Goal: Information Seeking & Learning: Learn about a topic

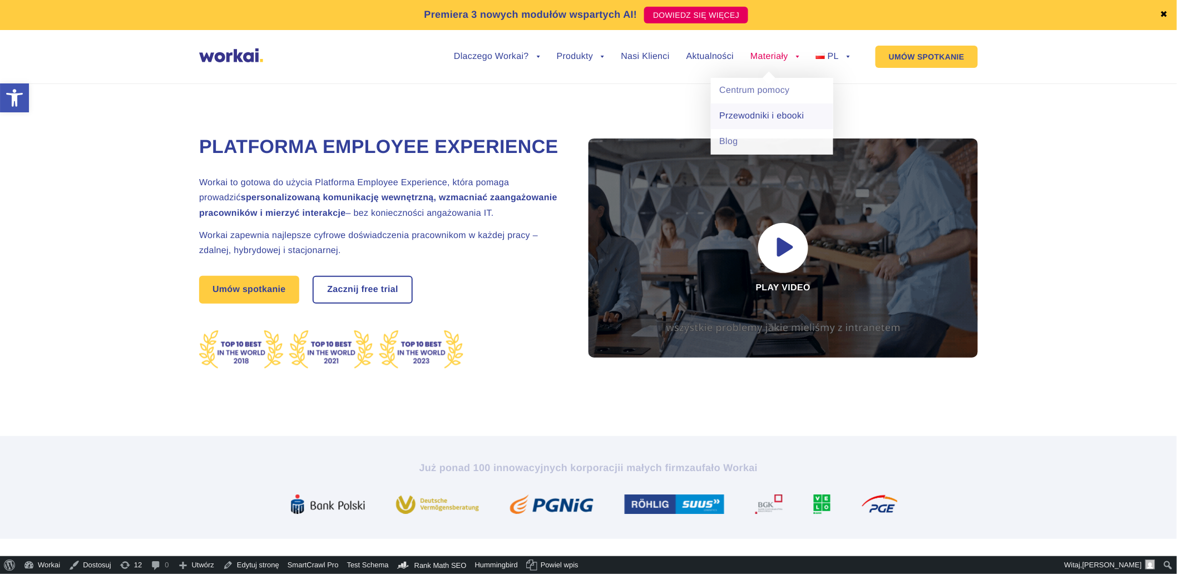
click at [751, 118] on link "Przewodniki i ebooki" at bounding box center [772, 116] width 122 height 26
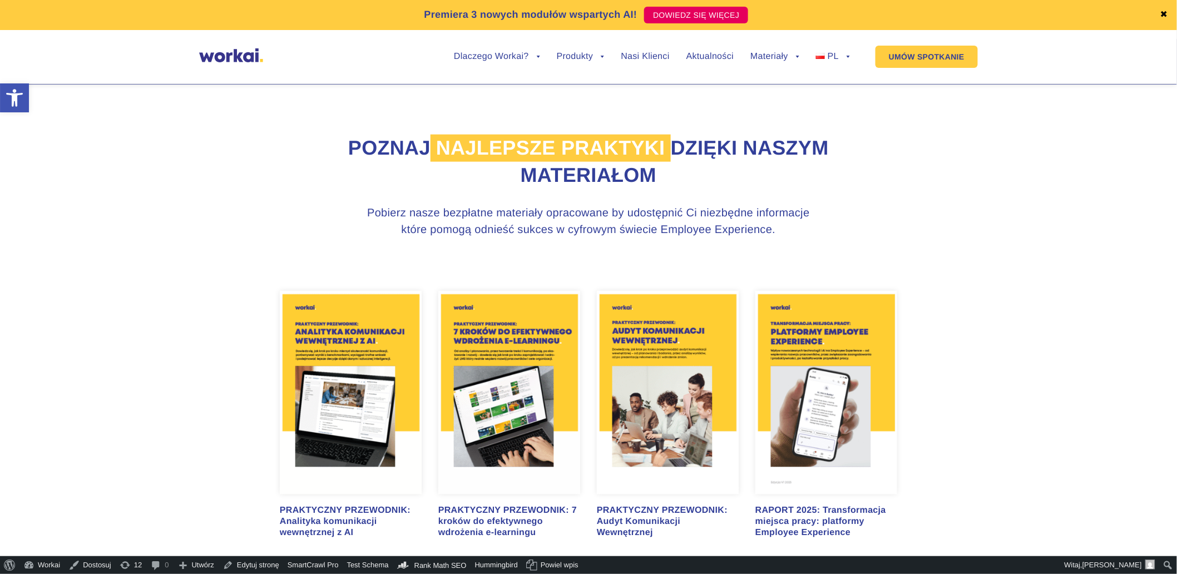
scroll to position [494, 0]
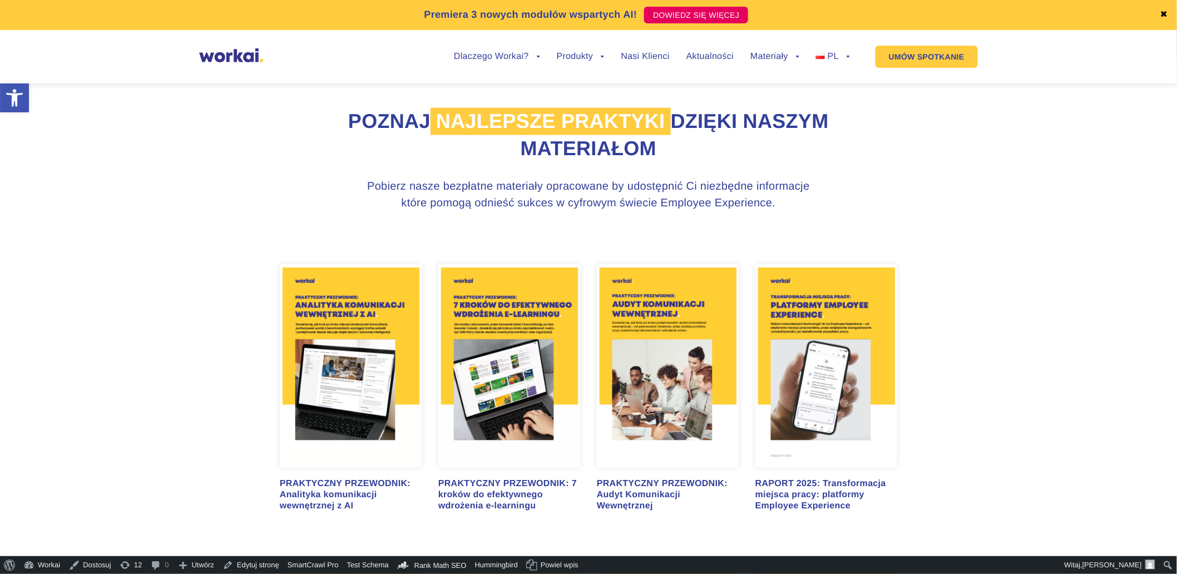
click at [363, 418] on img at bounding box center [351, 366] width 142 height 204
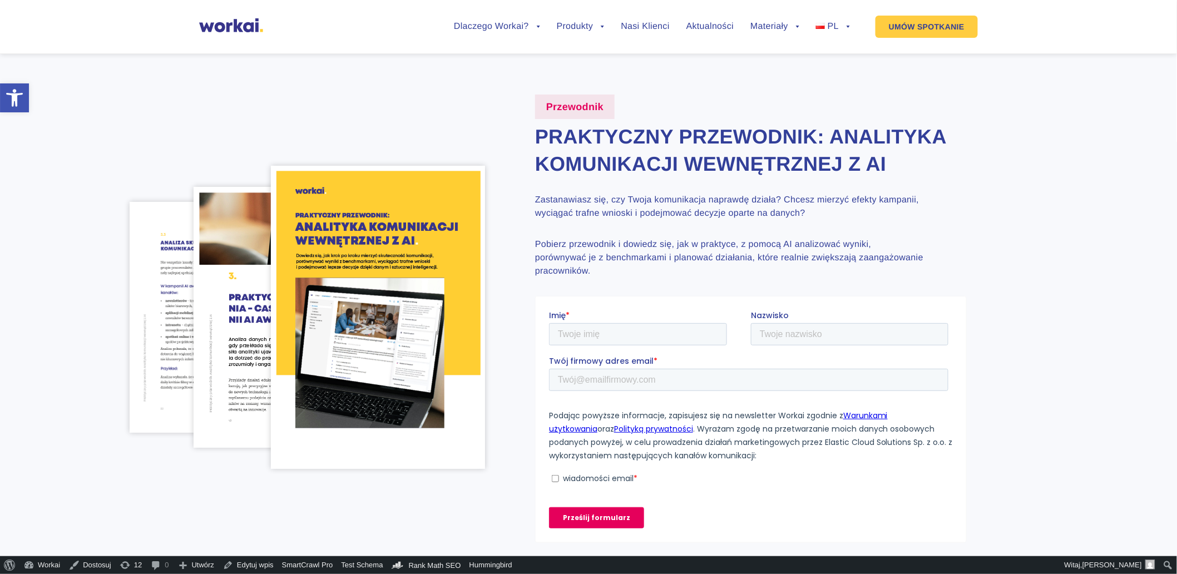
scroll to position [247, 0]
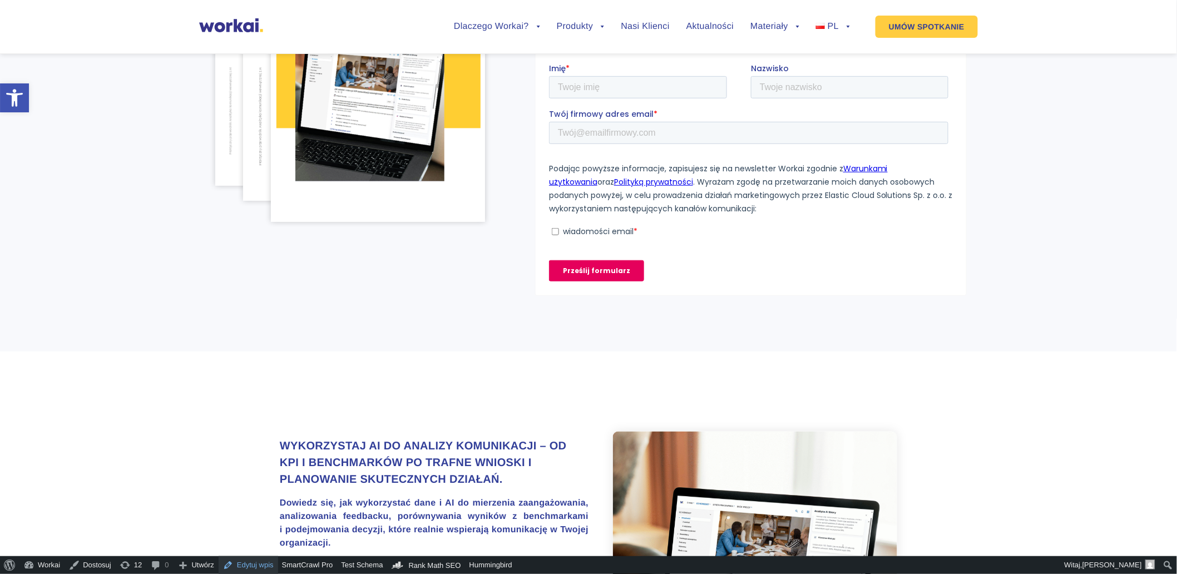
click at [270, 565] on link "Edytuj wpis" at bounding box center [249, 565] width 60 height 18
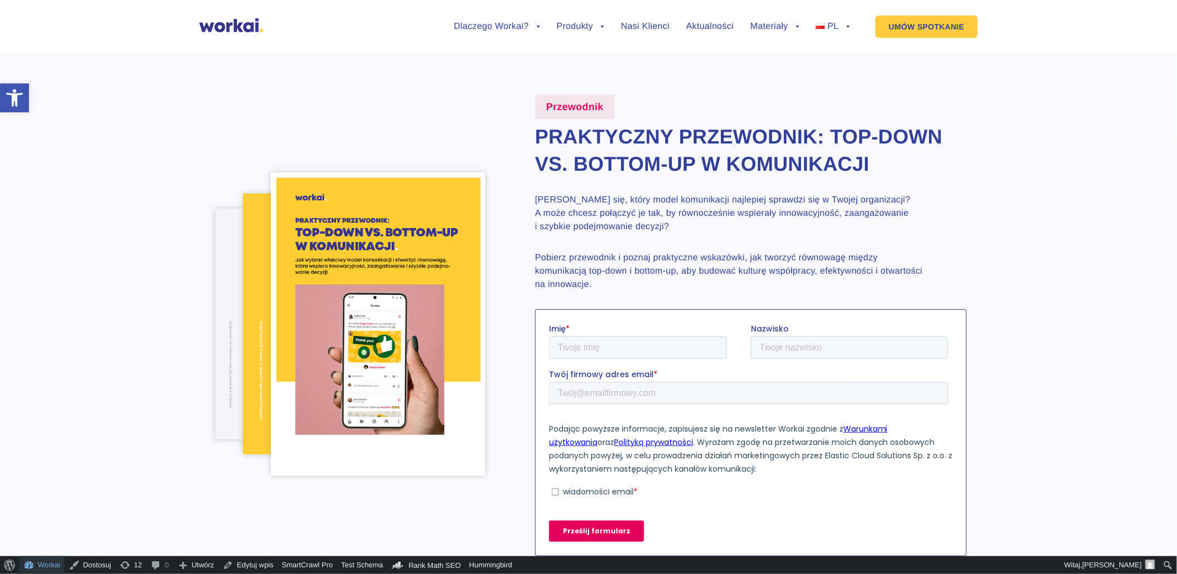
click at [33, 560] on link "Workai" at bounding box center [41, 565] width 45 height 18
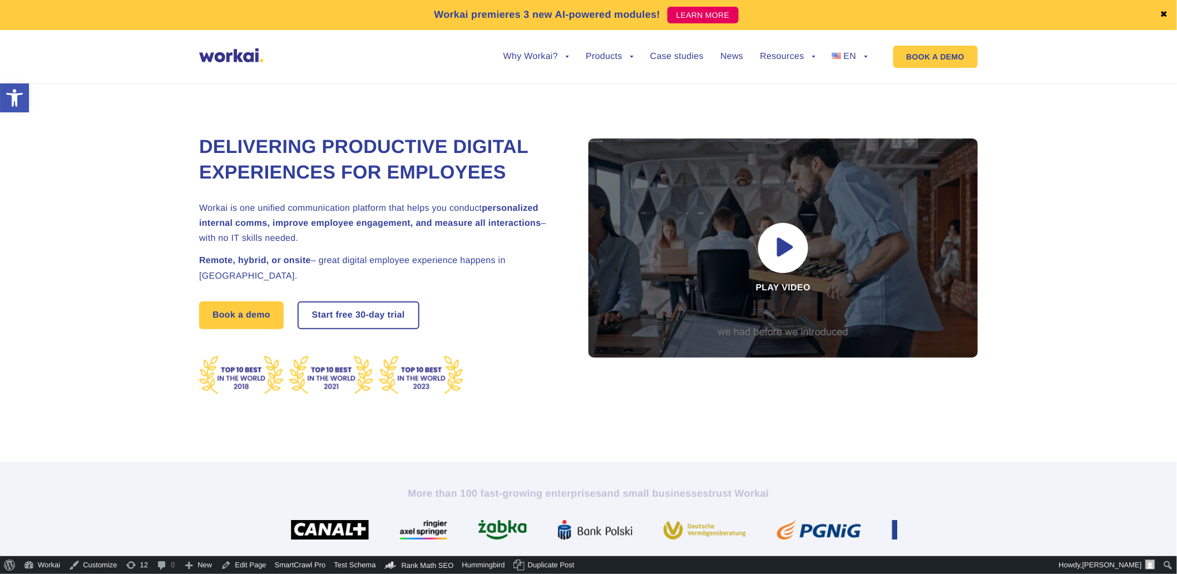
click at [752, 120] on link "Guides & ebooks" at bounding box center [784, 133] width 122 height 26
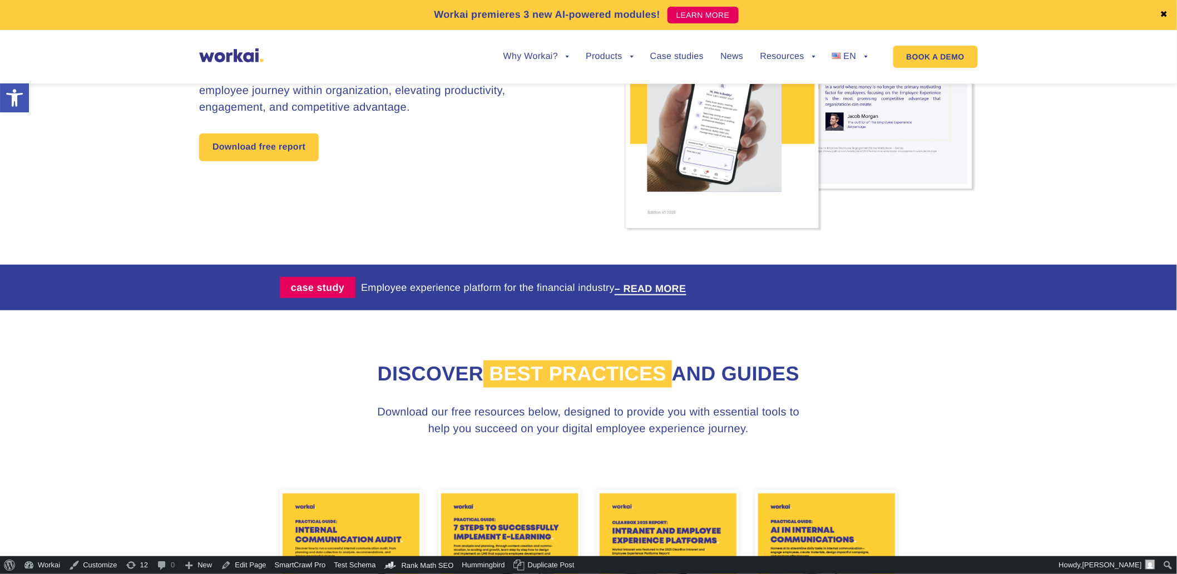
scroll to position [432, 0]
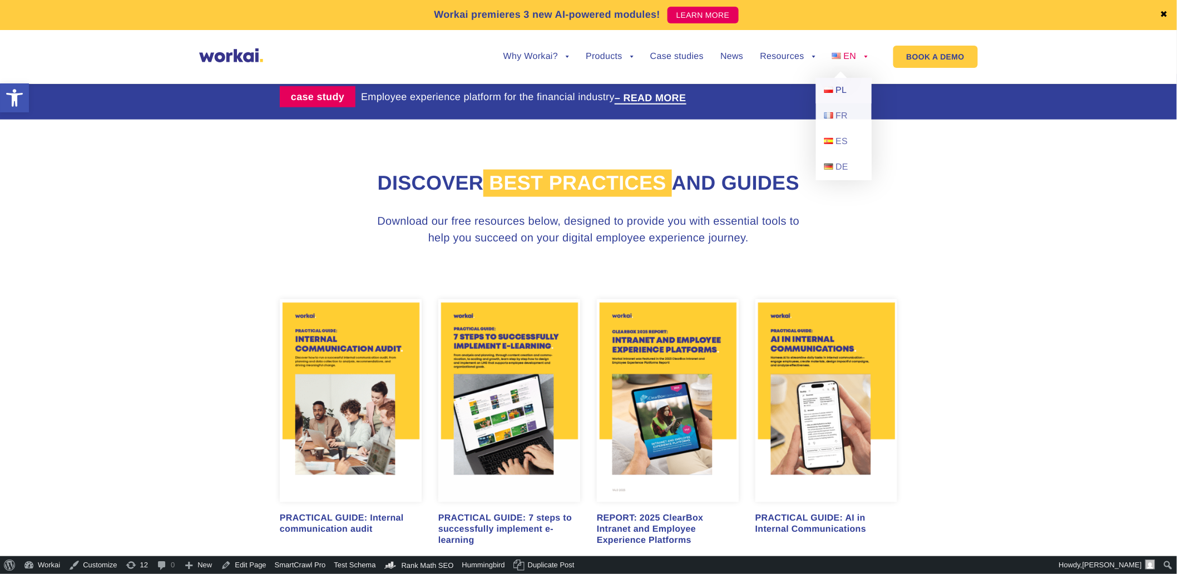
click at [833, 89] on img at bounding box center [828, 90] width 9 height 6
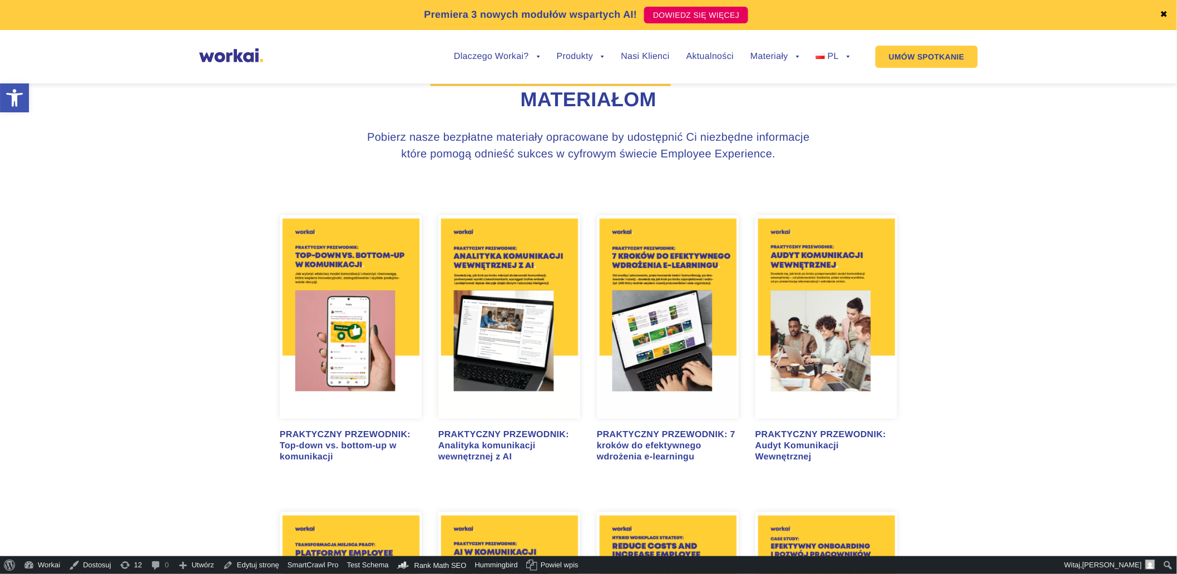
scroll to position [680, 0]
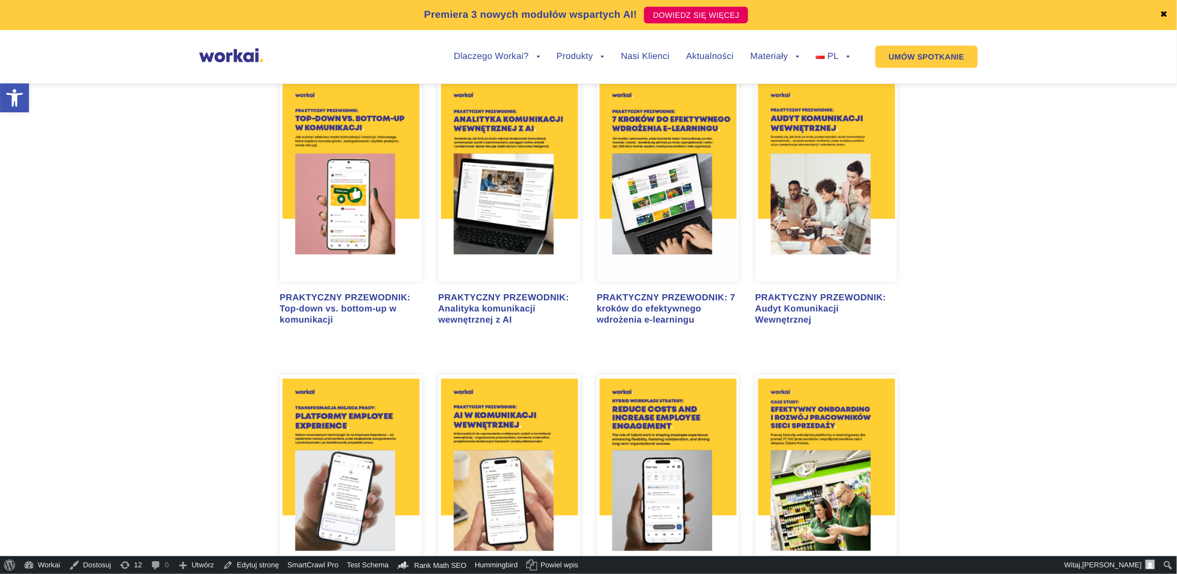
click at [347, 265] on img at bounding box center [351, 180] width 142 height 204
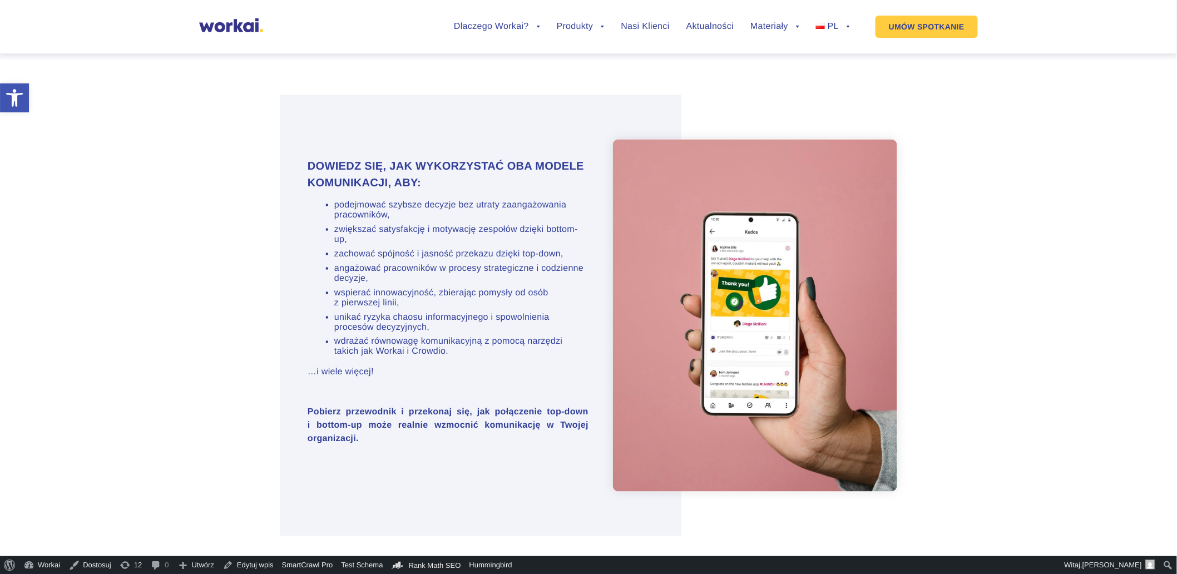
scroll to position [549, 0]
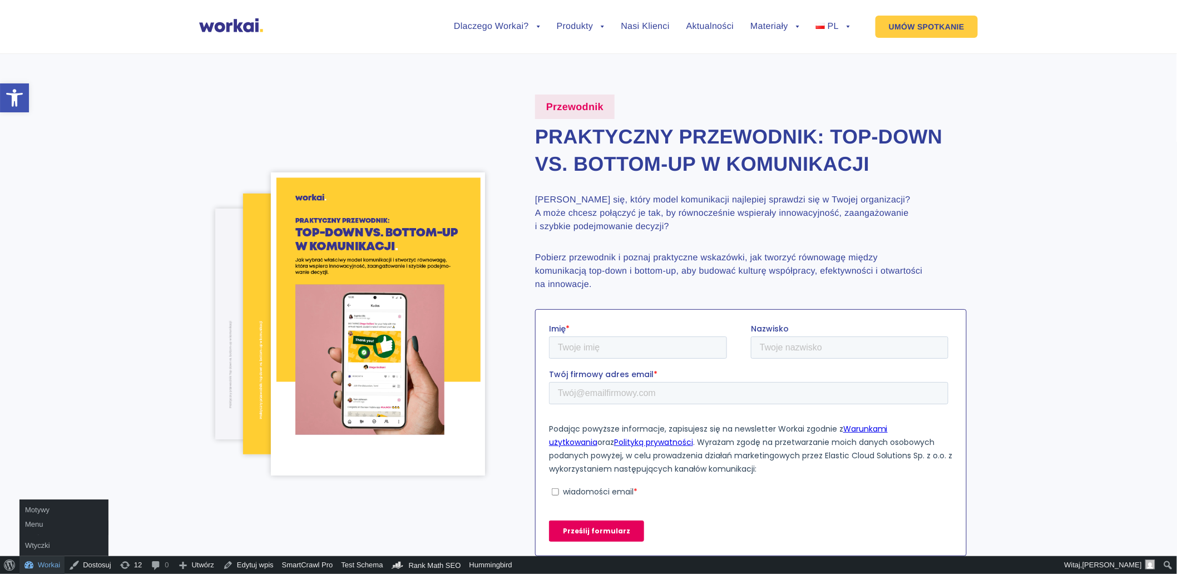
click at [36, 566] on link "Workai" at bounding box center [41, 565] width 45 height 18
click at [53, 563] on link "Workai" at bounding box center [41, 565] width 45 height 18
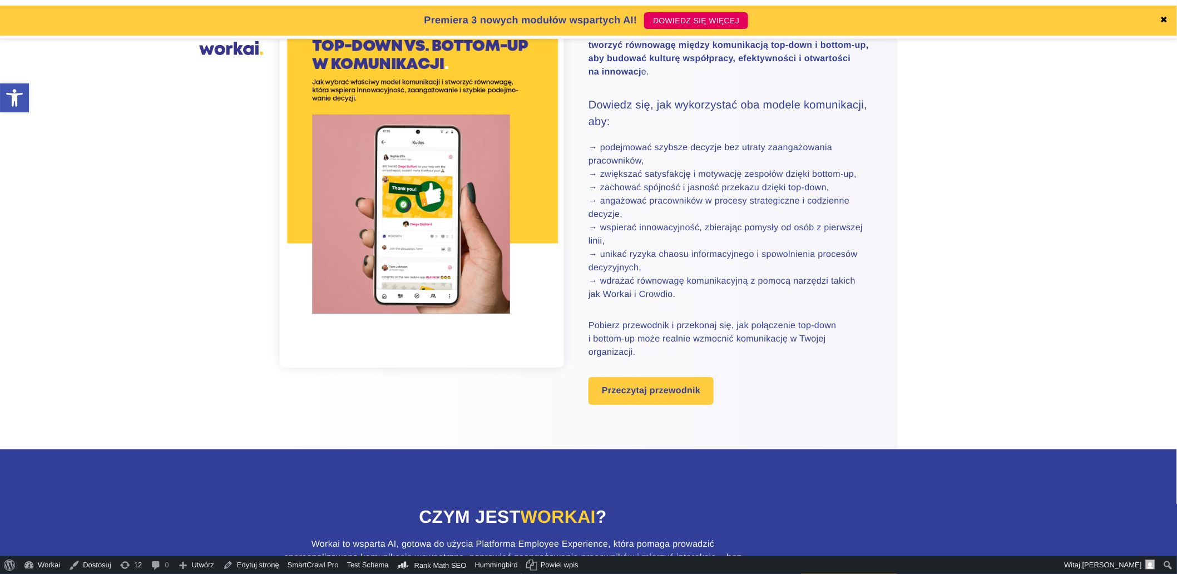
scroll to position [247, 0]
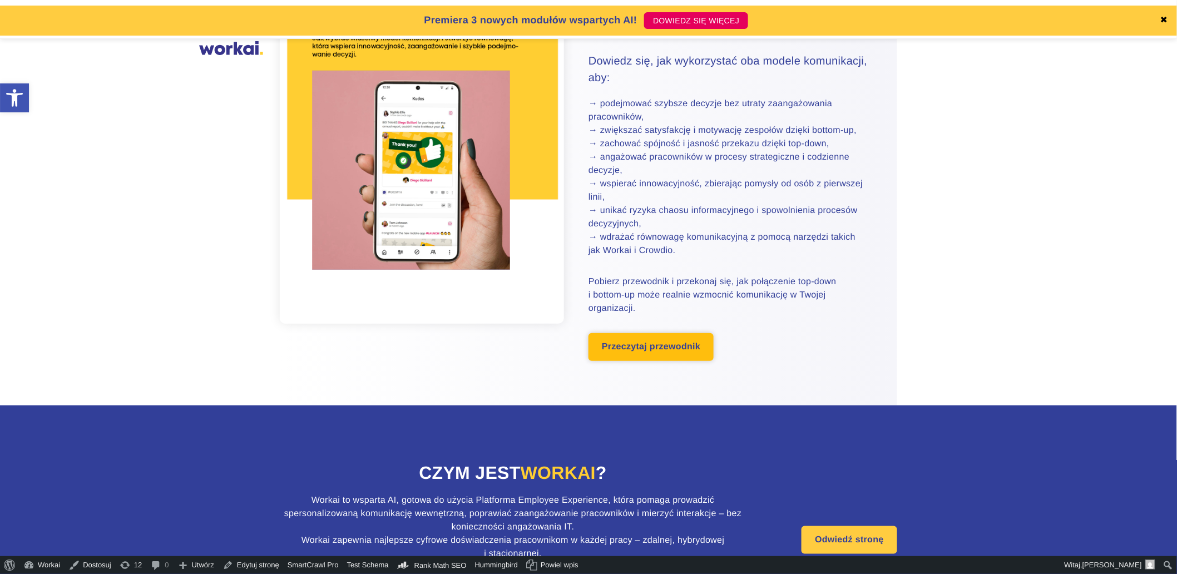
click at [671, 353] on link "Przeczytaj przewodnik" at bounding box center [650, 347] width 125 height 28
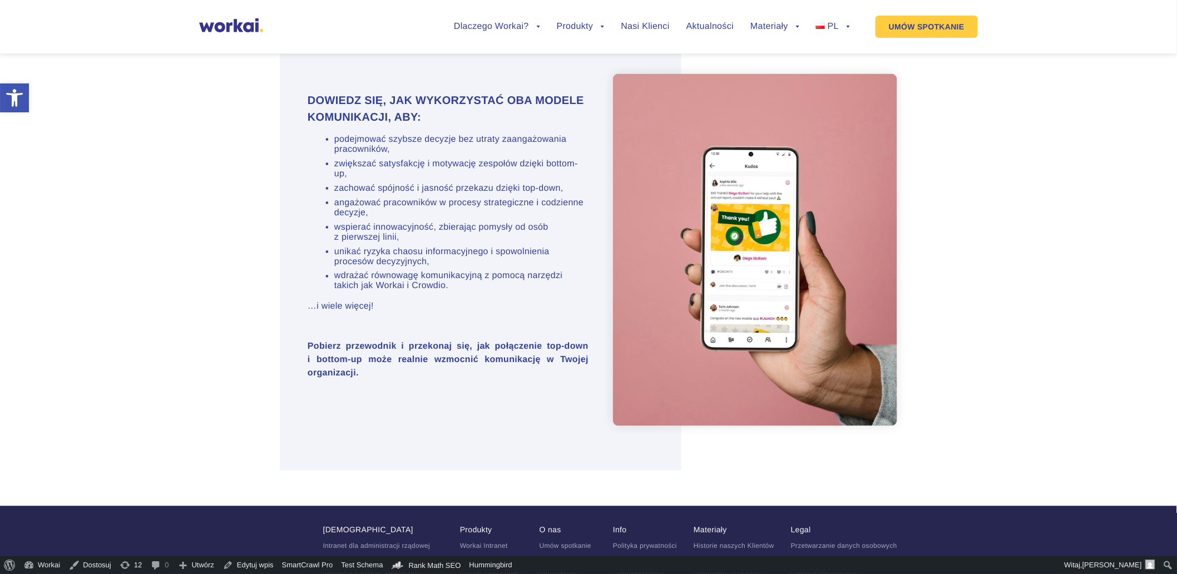
click at [422, 135] on li "podejmować szybsze decyzje bez utraty zaangażowania pracowników," at bounding box center [461, 145] width 254 height 20
drag, startPoint x: 477, startPoint y: 136, endPoint x: 330, endPoint y: 123, distance: 147.4
click at [330, 135] on ul "podejmować szybsze decyzje bez utraty zaangażowania pracowników, zwiększać saty…" at bounding box center [454, 213] width 267 height 157
copy li "podejmować szybsze decyzje bez utraty zaangażowania pracowników,"
drag, startPoint x: 399, startPoint y: 177, endPoint x: 338, endPoint y: 154, distance: 64.8
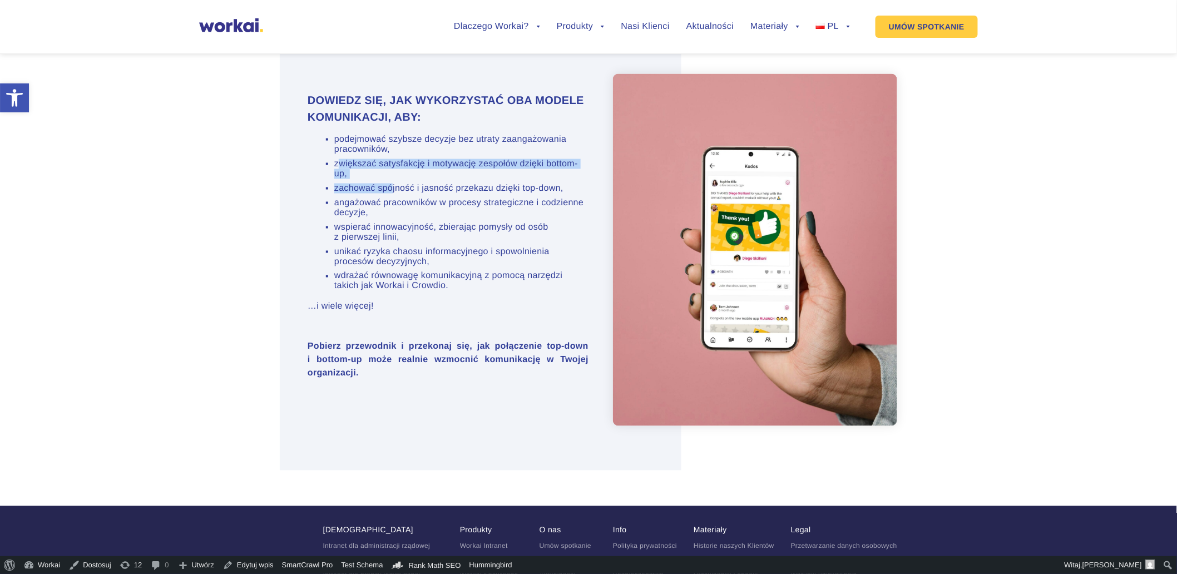
click at [338, 154] on ul "podejmować szybsze decyzje bez utraty zaangażowania pracowników, zwiększać saty…" at bounding box center [454, 213] width 267 height 157
drag, startPoint x: 338, startPoint y: 154, endPoint x: 358, endPoint y: 167, distance: 23.8
click at [357, 167] on li "zwiększać satysfakcję i motywację zespołów dzięki bottom-up," at bounding box center [461, 169] width 254 height 20
drag, startPoint x: 385, startPoint y: 168, endPoint x: 333, endPoint y: 156, distance: 53.7
click at [333, 156] on ul "podejmować szybsze decyzje bez utraty zaangażowania pracowników, zwiększać saty…" at bounding box center [454, 213] width 267 height 157
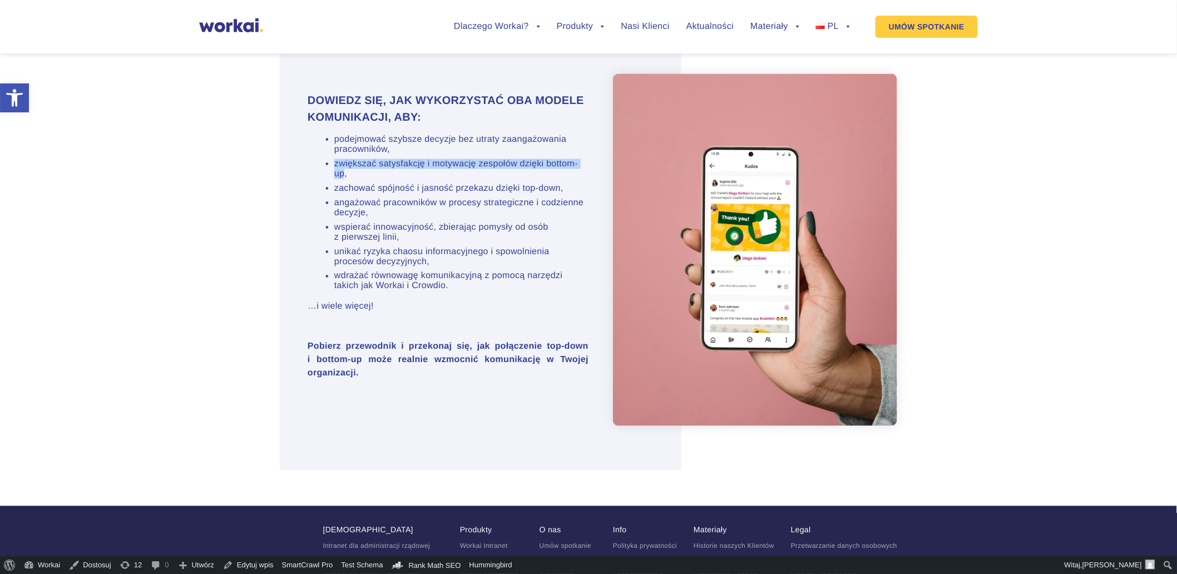
copy li "zwiększać satysfakcję i motywację zespołów dzięki bottom-up"
drag, startPoint x: 386, startPoint y: 201, endPoint x: 335, endPoint y: 182, distance: 53.8
click at [335, 184] on li "zachować spójność i jasność przekazu dzięki top-down," at bounding box center [461, 189] width 254 height 10
copy li "zachować spójność i jasność przekazu dzięki top-down,"
drag, startPoint x: 434, startPoint y: 227, endPoint x: 332, endPoint y: 212, distance: 102.8
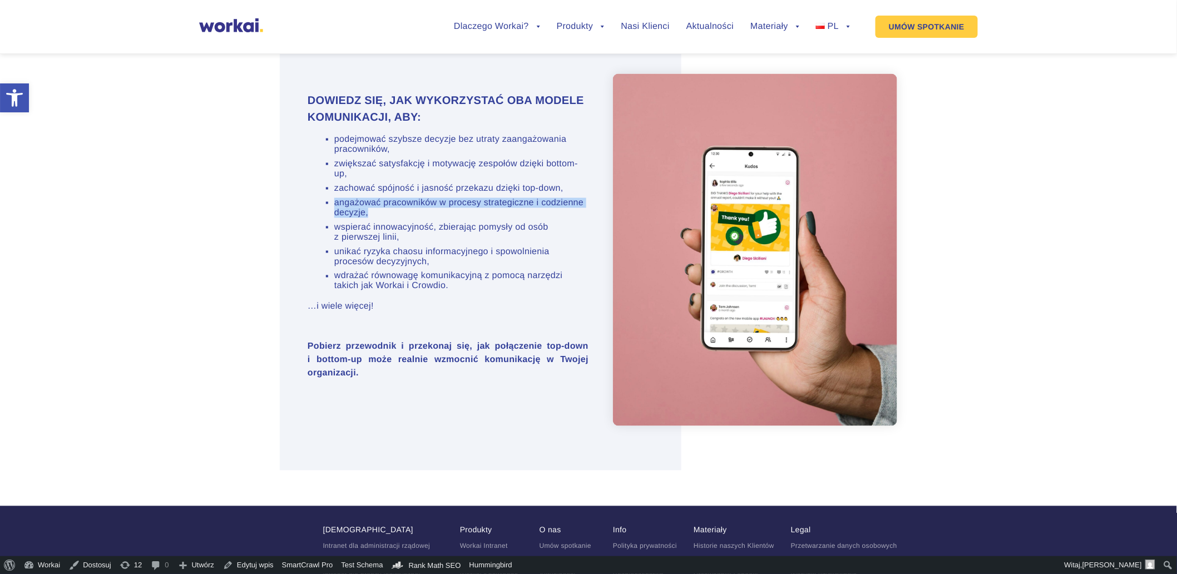
click at [332, 212] on ul "podejmować szybsze decyzje bez utraty zaangażowania pracowników, zwiększać saty…" at bounding box center [454, 213] width 267 height 157
copy li "angażować pracowników w procesy strategiczne i codzienne decyzje,"
drag, startPoint x: 421, startPoint y: 256, endPoint x: 333, endPoint y: 245, distance: 89.1
click at [333, 245] on ul "podejmować szybsze decyzje bez utraty zaangażowania pracowników, zwiększać saty…" at bounding box center [454, 213] width 267 height 157
copy li "wspierać innowacyjność, zbierając pomysły od osób z pierwszej linii,"
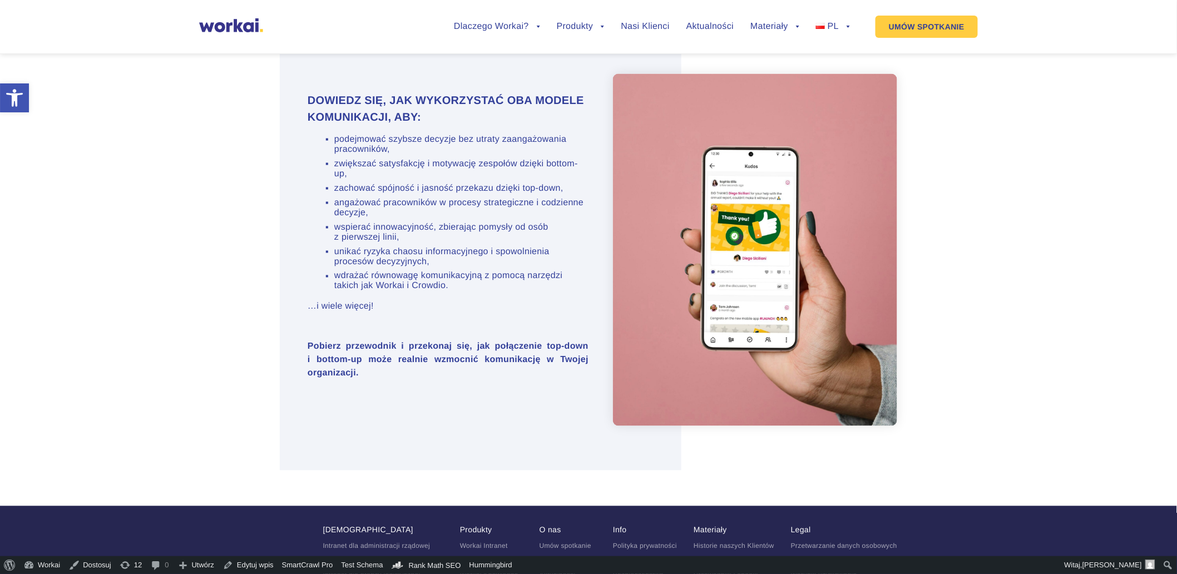
click at [389, 267] on li "unikać ryzyka chaosu informacyjnego i spowolnienia procesów decyzyjnych," at bounding box center [461, 257] width 254 height 20
drag, startPoint x: 434, startPoint y: 283, endPoint x: 335, endPoint y: 272, distance: 99.5
click at [335, 267] on li "unikać ryzyka chaosu informacyjnego i spowolnienia procesów decyzyjnych," at bounding box center [461, 257] width 254 height 20
copy li "unikać ryzyka chaosu informacyjnego i spowolnienia procesów decyzyjnych,"
drag, startPoint x: 494, startPoint y: 314, endPoint x: 335, endPoint y: 304, distance: 158.8
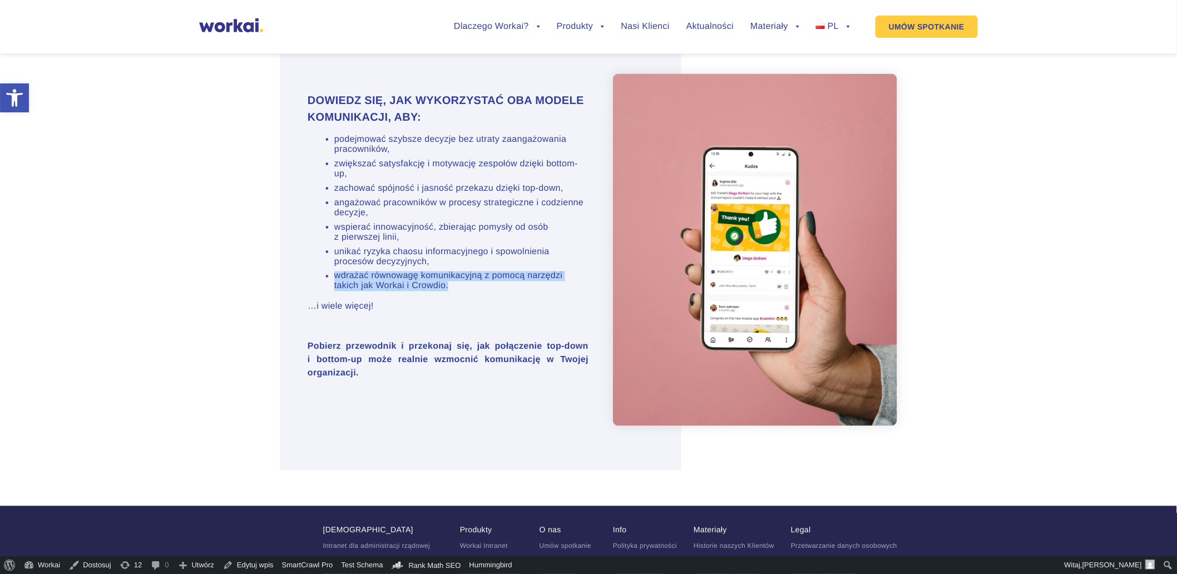
click at [335, 291] on li "wdrażać równowagę komunikacyjną z pomocą narzędzi takich jak Workai i Crowdio." at bounding box center [461, 281] width 254 height 20
copy li "wdrażać równowagę komunikacyjną z pomocą narzędzi takich jak Workai i Crowdio."
click at [415, 371] on div "Dowiedz się, jak wykorzystać oba modele komunikacji, aby: podejmować szybsze de…" at bounding box center [434, 249] width 309 height 315
click at [384, 378] on strong "Pobierz przewodnik i przekonaj się, jak połączenie top-down i bottom-up może re…" at bounding box center [448, 360] width 281 height 36
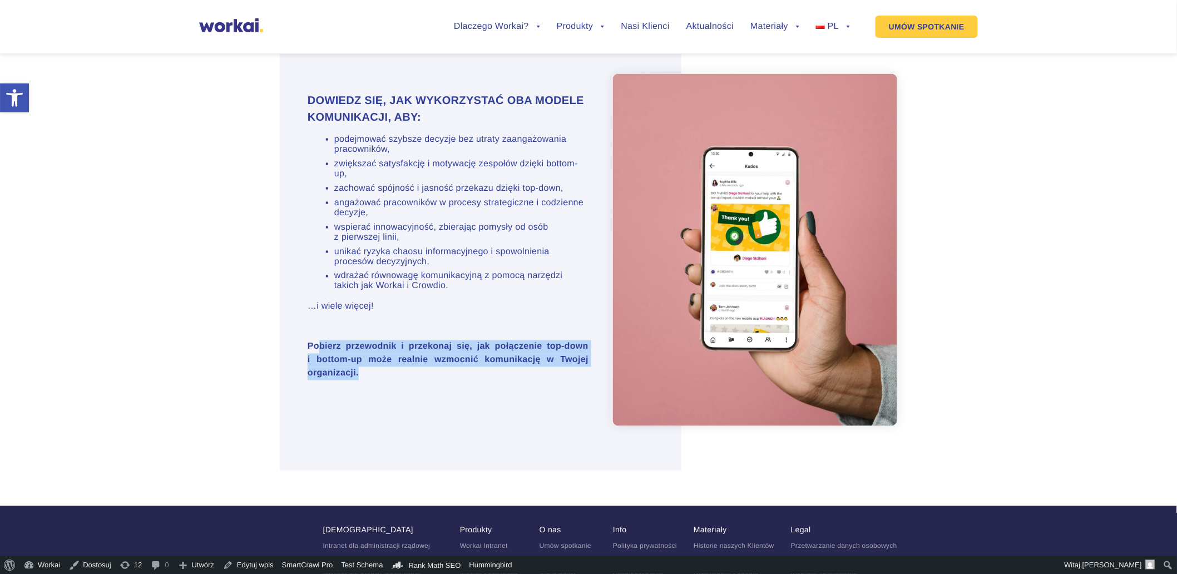
drag, startPoint x: 415, startPoint y: 408, endPoint x: 319, endPoint y: 383, distance: 99.5
click at [319, 380] on p "Pobierz przewodnik i przekonaj się, jak połączenie top-down i bottom-up może re…" at bounding box center [448, 360] width 281 height 40
drag, startPoint x: 319, startPoint y: 383, endPoint x: 447, endPoint y: 404, distance: 129.2
click at [447, 380] on p "Pobierz przewodnik i przekonaj się, jak połączenie top-down i bottom-up może re…" at bounding box center [448, 360] width 281 height 40
drag, startPoint x: 305, startPoint y: 380, endPoint x: 407, endPoint y: 407, distance: 105.2
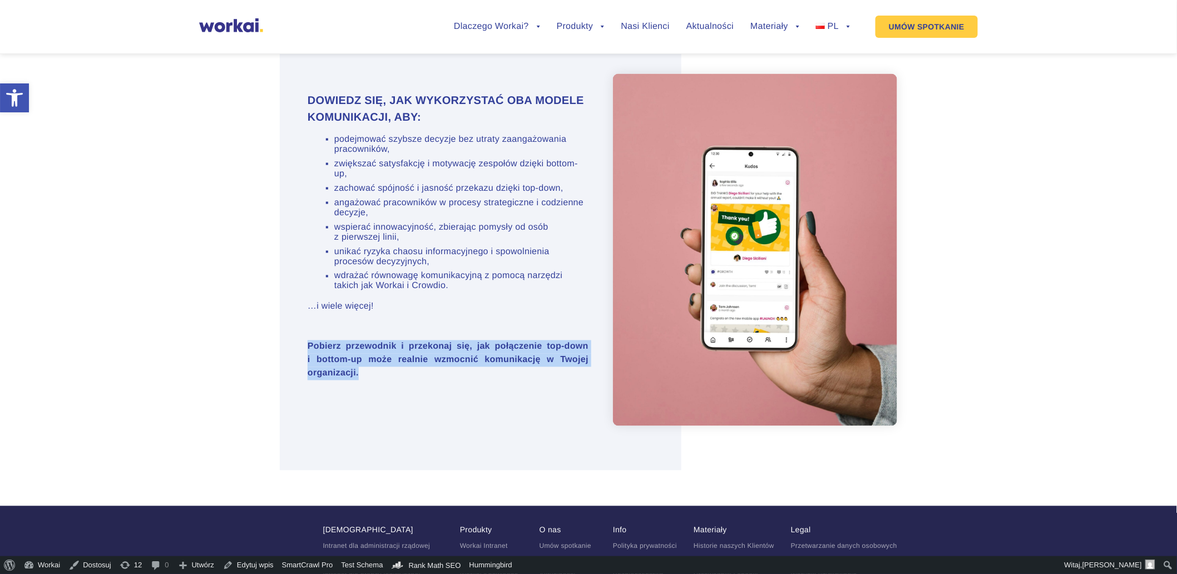
click at [407, 407] on div "Dowiedz się, jak wykorzystać oba modele komunikacji, aby: podejmować szybsze de…" at bounding box center [434, 249] width 309 height 315
copy strong "Pobierz przewodnik i przekonaj się, jak połączenie top-down i bottom-up może re…"
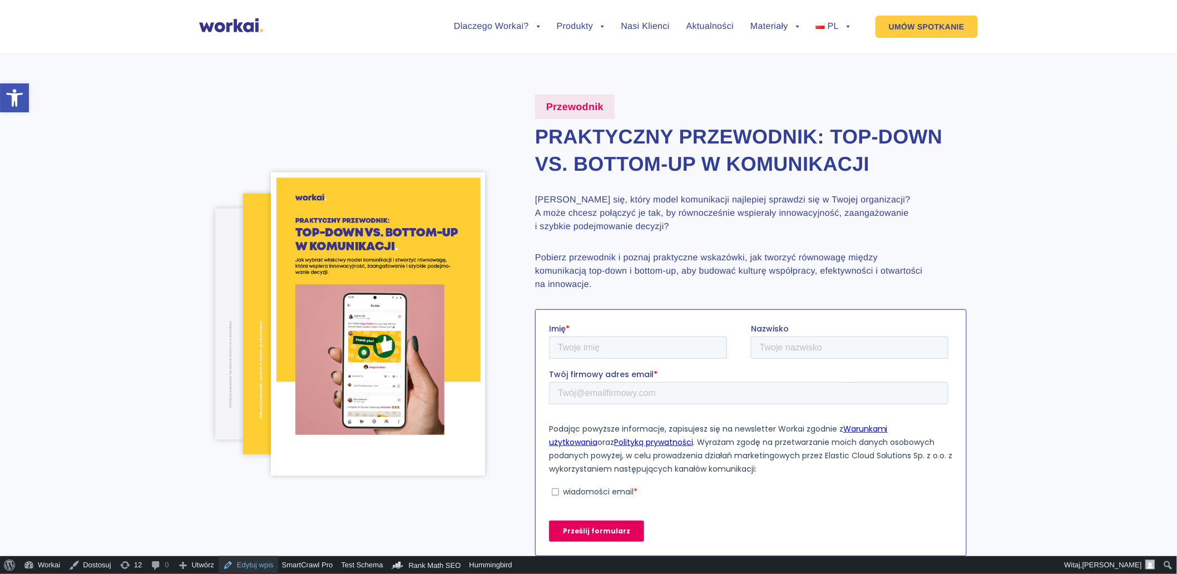
click at [264, 568] on link "Edytuj wpis" at bounding box center [249, 565] width 60 height 18
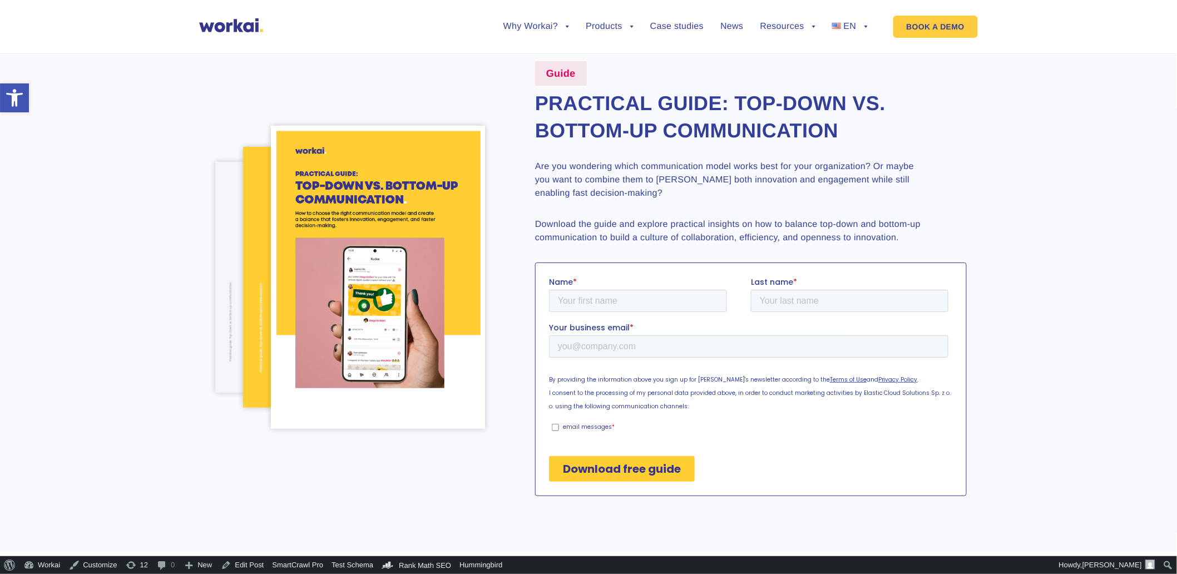
scroll to position [62, 0]
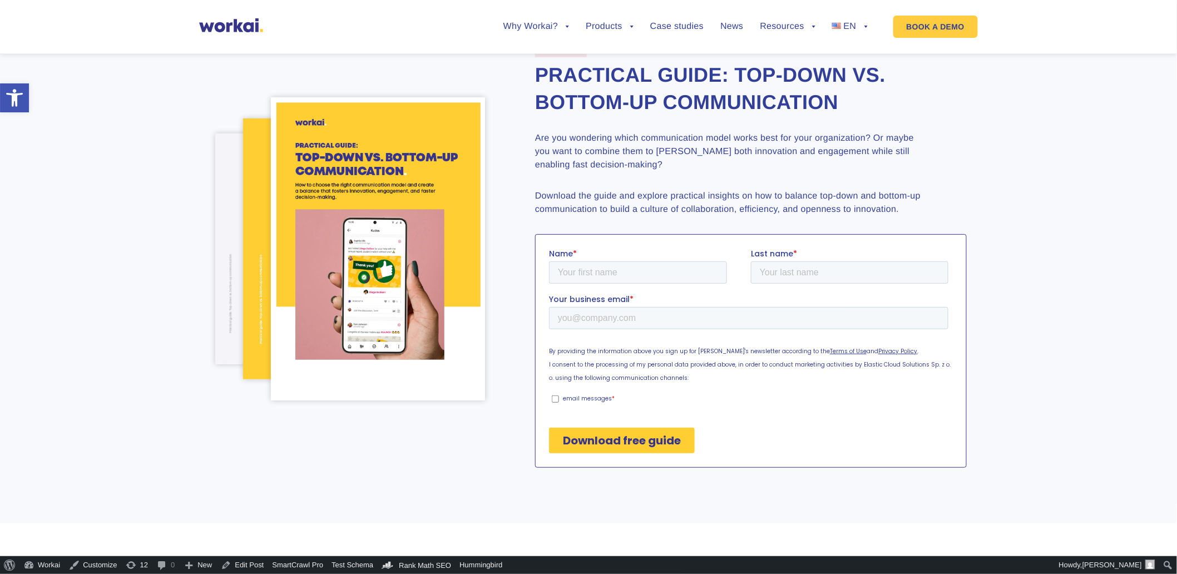
drag, startPoint x: 836, startPoint y: 61, endPoint x: 1061, endPoint y: 102, distance: 228.3
click at [836, 65] on link "PL" at bounding box center [844, 78] width 56 height 26
